Goal: Transaction & Acquisition: Purchase product/service

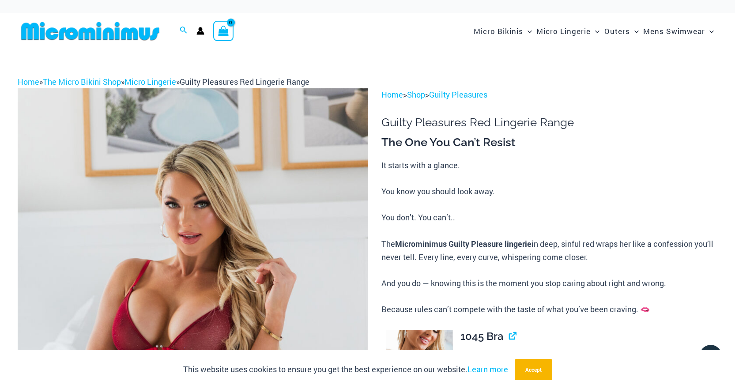
click at [65, 36] on img at bounding box center [90, 31] width 145 height 20
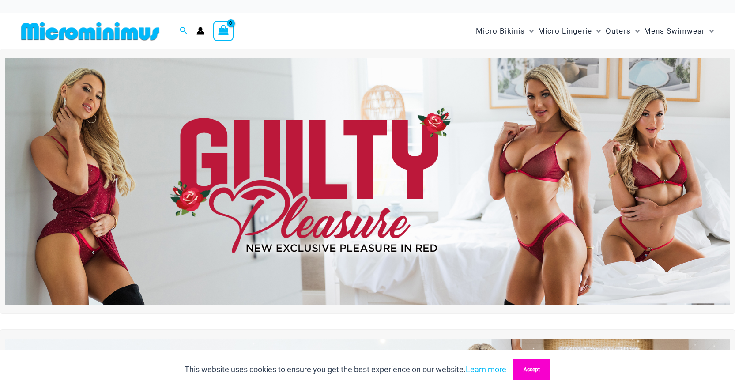
click at [537, 373] on button "Accept" at bounding box center [532, 369] width 38 height 21
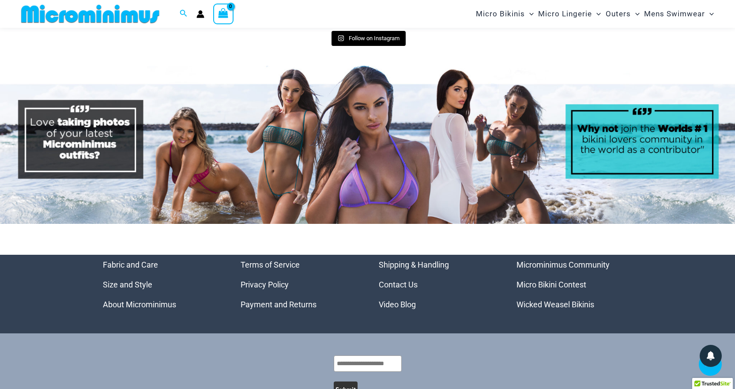
scroll to position [4320, 0]
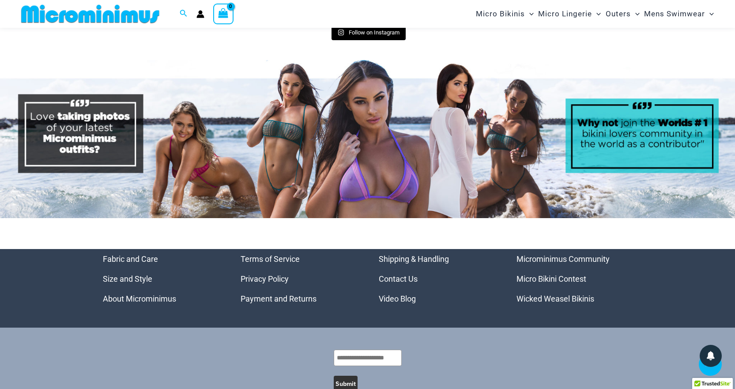
click at [541, 274] on link "Micro Bikini Contest" at bounding box center [552, 278] width 70 height 9
